Goal: Use online tool/utility: Utilize a website feature to perform a specific function

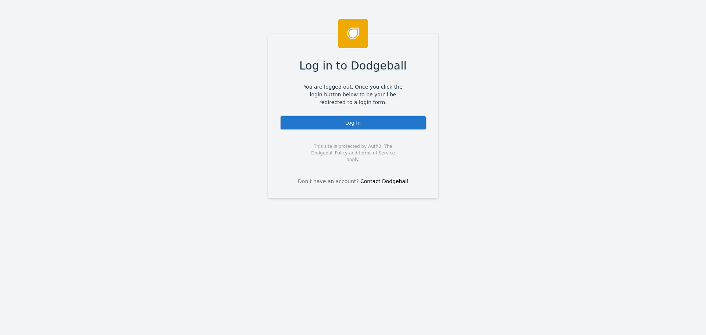
click at [331, 127] on div "Log In" at bounding box center [353, 123] width 147 height 15
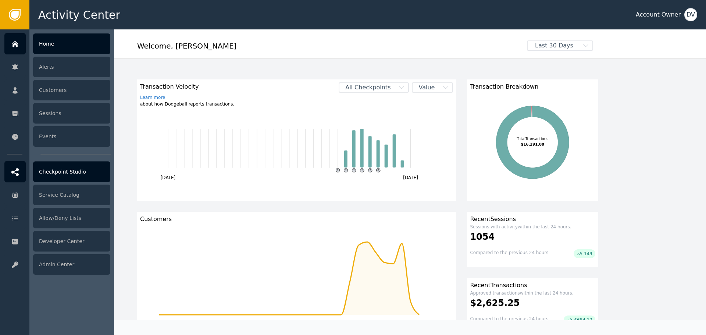
click at [74, 174] on div "Checkpoint Studio" at bounding box center [71, 172] width 77 height 21
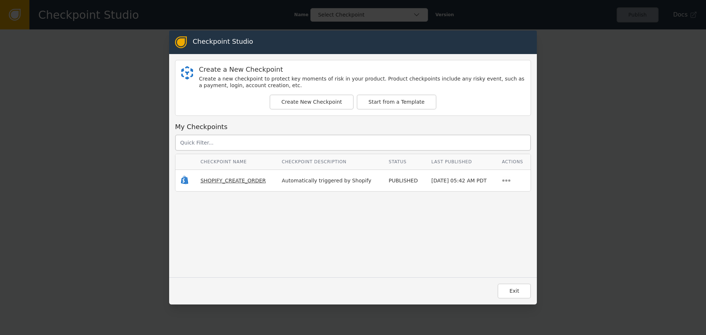
click at [226, 181] on span "SHOPIFY_CREATE_ORDER" at bounding box center [233, 181] width 65 height 6
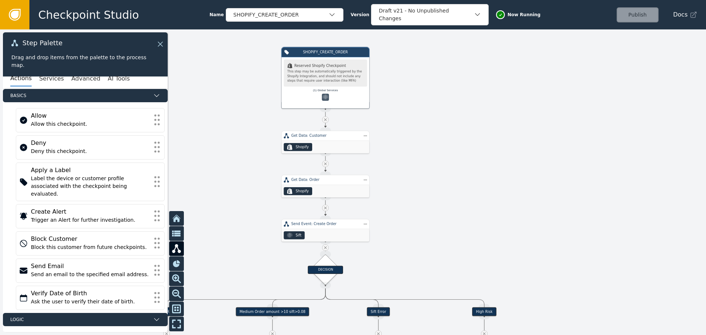
drag, startPoint x: 227, startPoint y: 166, endPoint x: 237, endPoint y: 33, distance: 133.2
click at [237, 35] on div at bounding box center [353, 182] width 706 height 306
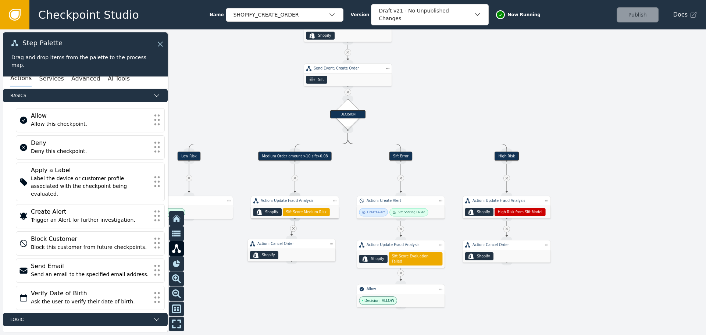
drag, startPoint x: 242, startPoint y: 149, endPoint x: 260, endPoint y: 49, distance: 101.7
click at [260, 49] on div at bounding box center [353, 182] width 706 height 306
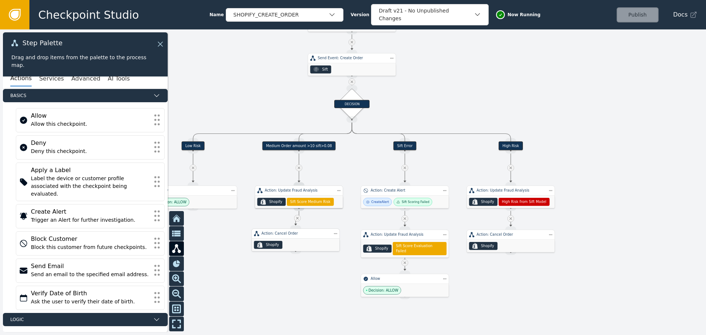
click at [297, 235] on div "Action: Cancel Order" at bounding box center [296, 233] width 68 height 5
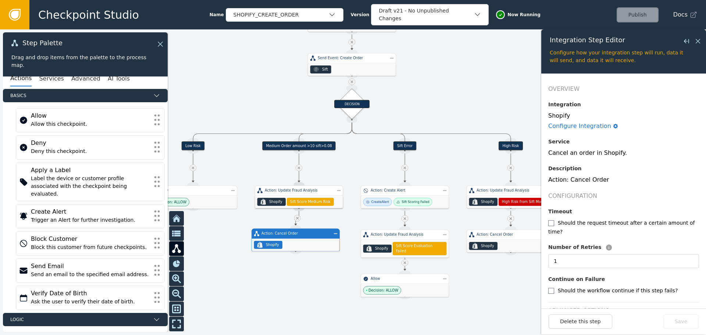
scroll to position [9, 0]
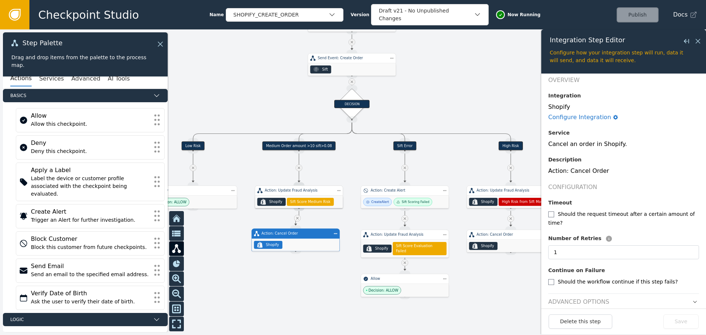
click at [663, 297] on header "Advanced Options" at bounding box center [624, 300] width 151 height 13
click at [661, 294] on header "Advanced Options" at bounding box center [624, 300] width 151 height 13
click at [693, 299] on icon "button" at bounding box center [695, 301] width 5 height 5
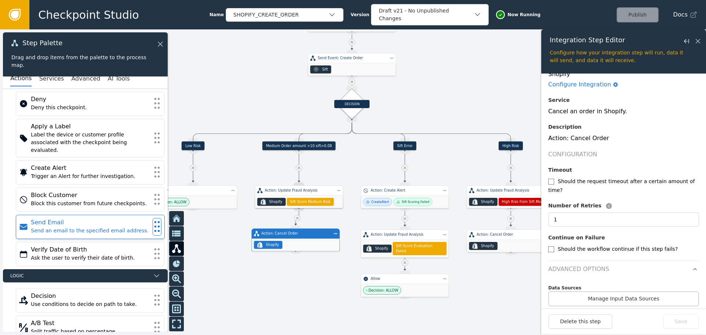
scroll to position [0, 0]
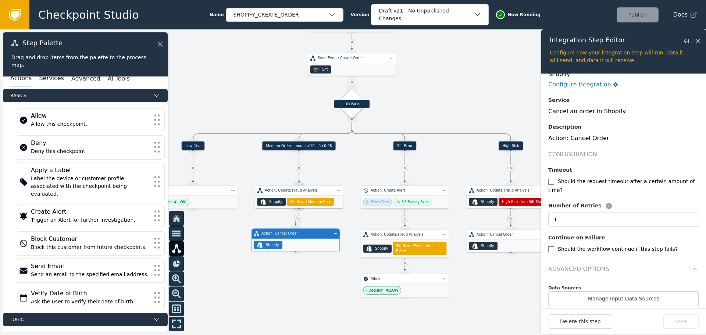
click at [50, 79] on button "Services" at bounding box center [51, 78] width 25 height 15
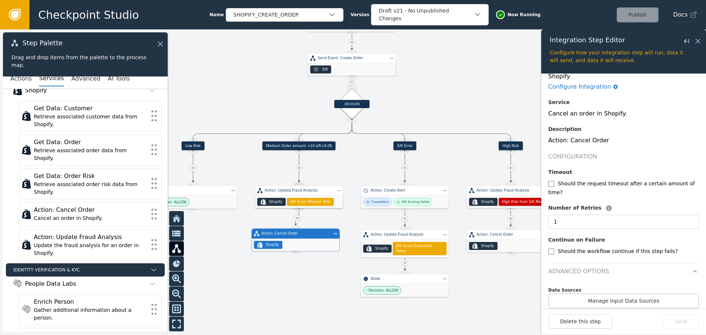
scroll to position [42, 0]
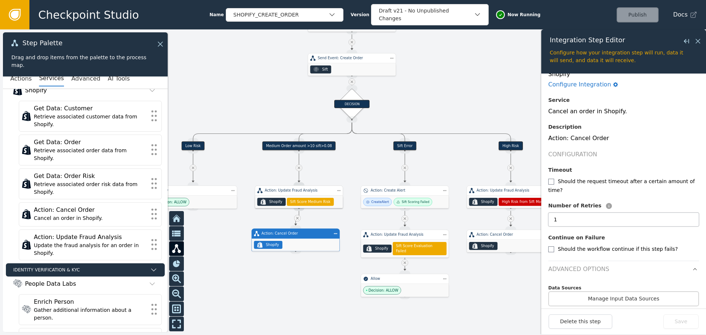
click at [575, 214] on input "1" at bounding box center [624, 220] width 151 height 14
drag, startPoint x: 564, startPoint y: 212, endPoint x: 527, endPoint y: 210, distance: 36.9
click at [527, 210] on div "Target Handle for step Low Risk Source Handle for step Target Handle for step M…" at bounding box center [353, 182] width 706 height 306
click at [688, 318] on button "Save" at bounding box center [681, 322] width 35 height 14
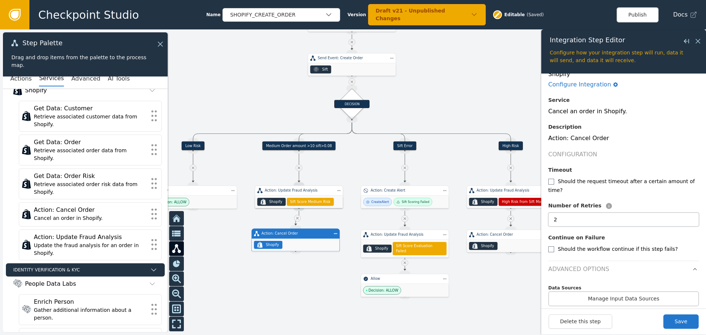
drag, startPoint x: 569, startPoint y: 213, endPoint x: 542, endPoint y: 215, distance: 26.9
click at [542, 215] on form "Overview Integration Shopify Configure Integration Service Cancel an order in S…" at bounding box center [624, 191] width 165 height 235
type input "1"
click at [685, 321] on button "Save" at bounding box center [681, 322] width 35 height 14
click at [700, 40] on icon at bounding box center [698, 41] width 8 height 8
